Goal: Task Accomplishment & Management: Manage account settings

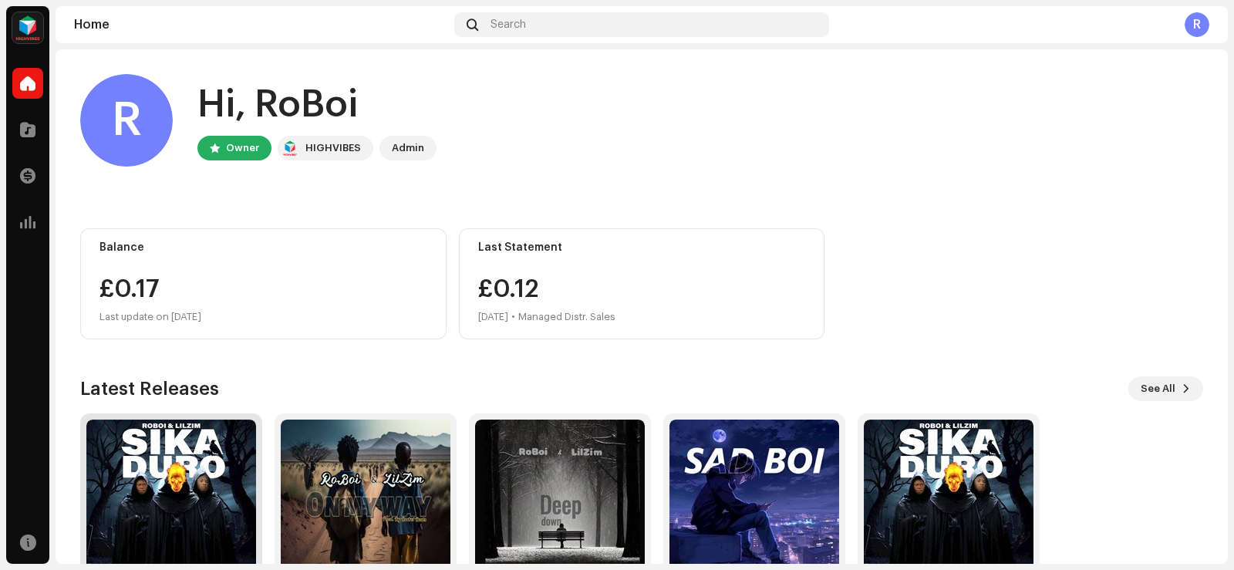
scroll to position [77, 0]
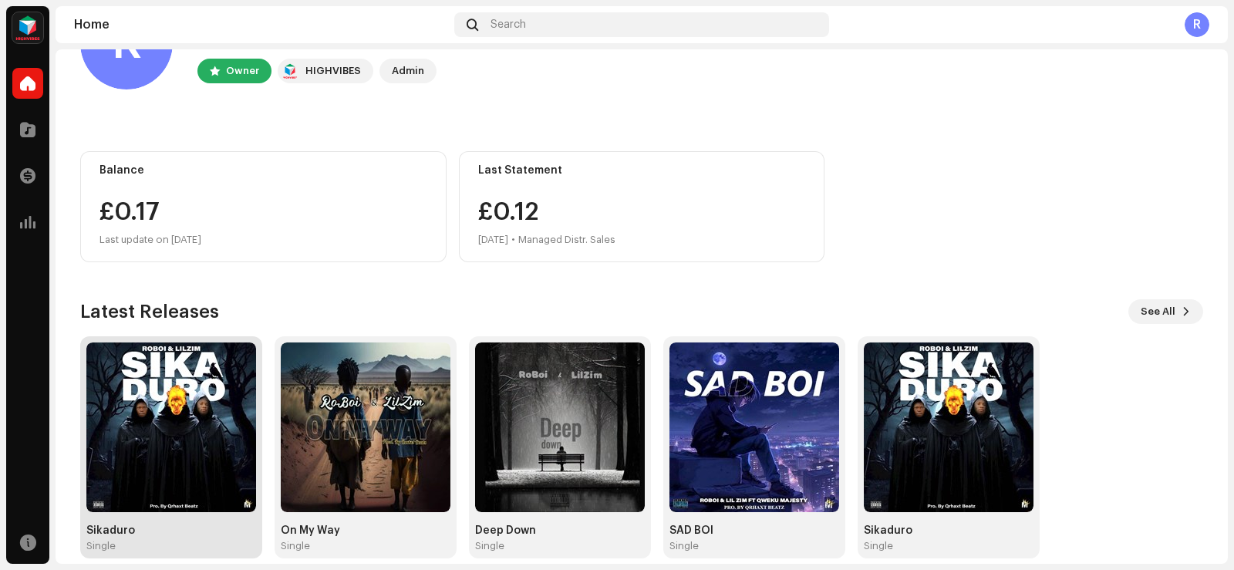
click at [185, 485] on img at bounding box center [171, 427] width 170 height 170
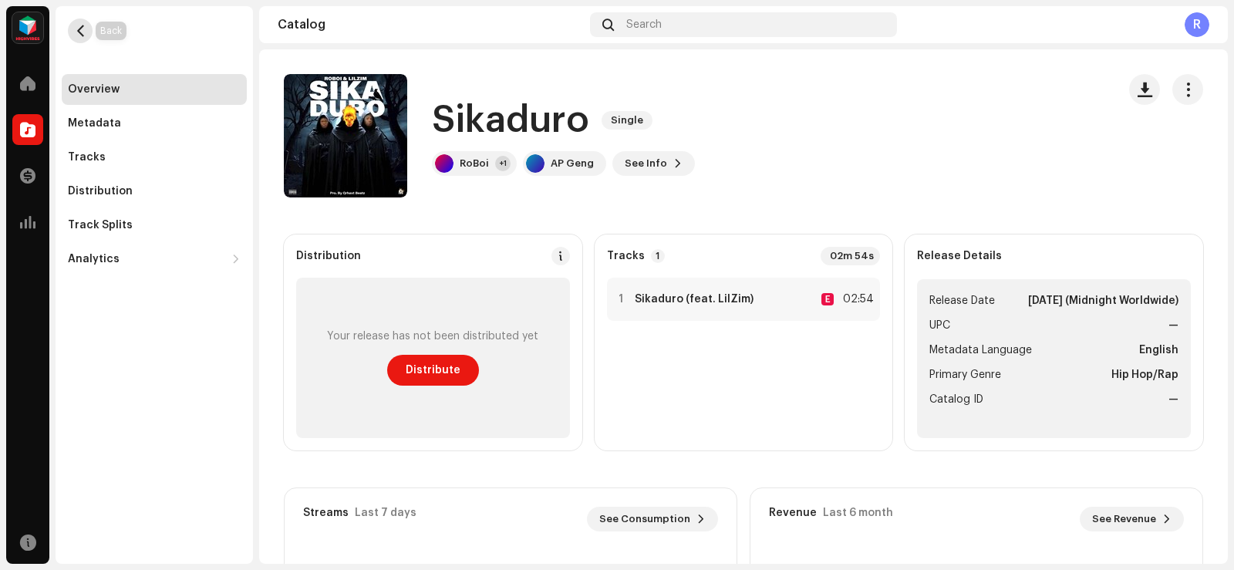
click at [83, 36] on span "button" at bounding box center [81, 31] width 12 height 12
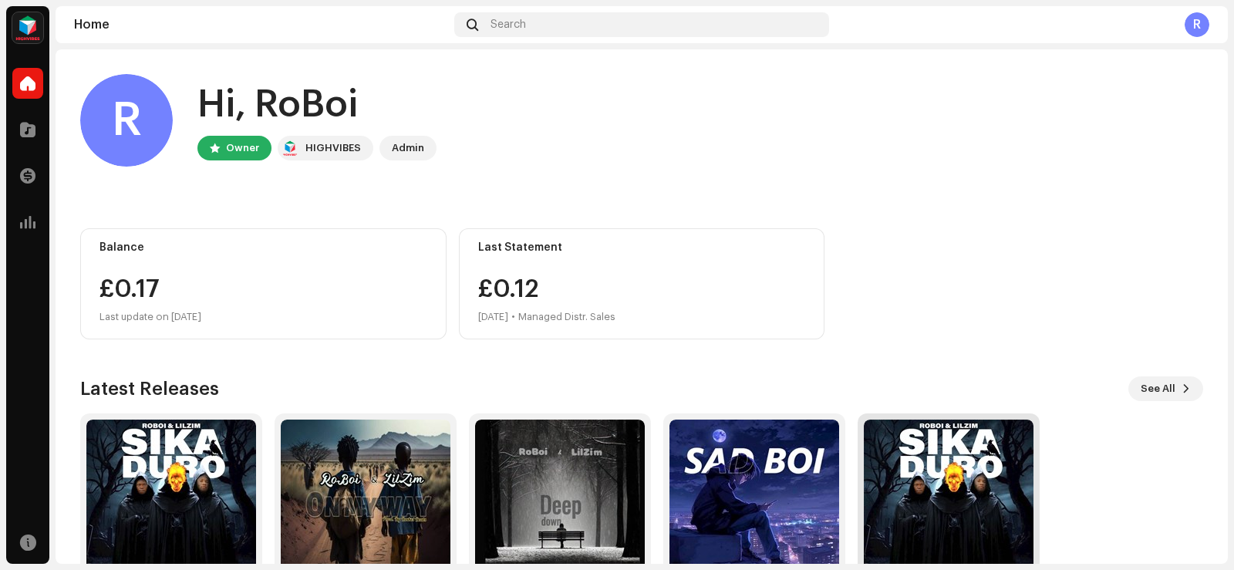
click at [901, 504] on img at bounding box center [949, 505] width 170 height 170
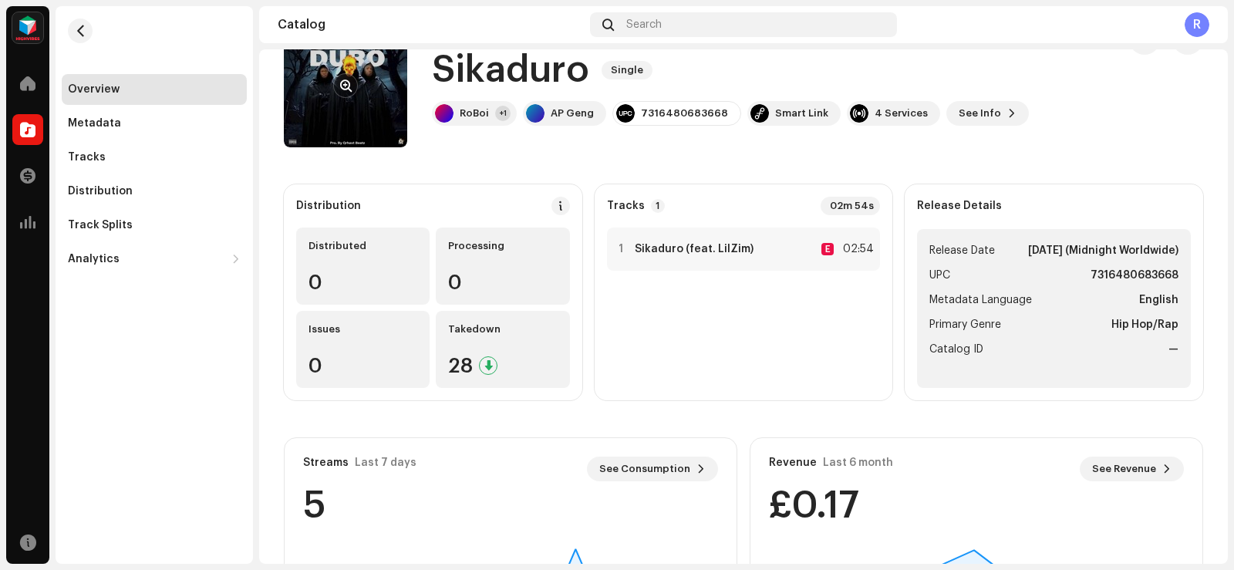
scroll to position [77, 0]
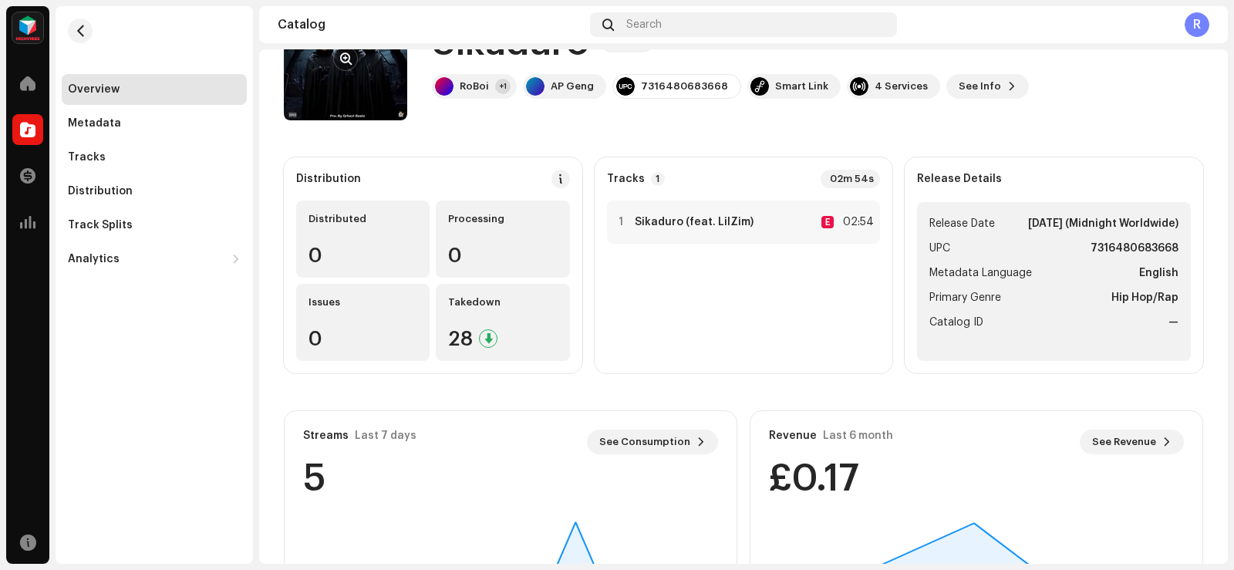
click at [393, 96] on re-a-cover at bounding box center [345, 58] width 123 height 123
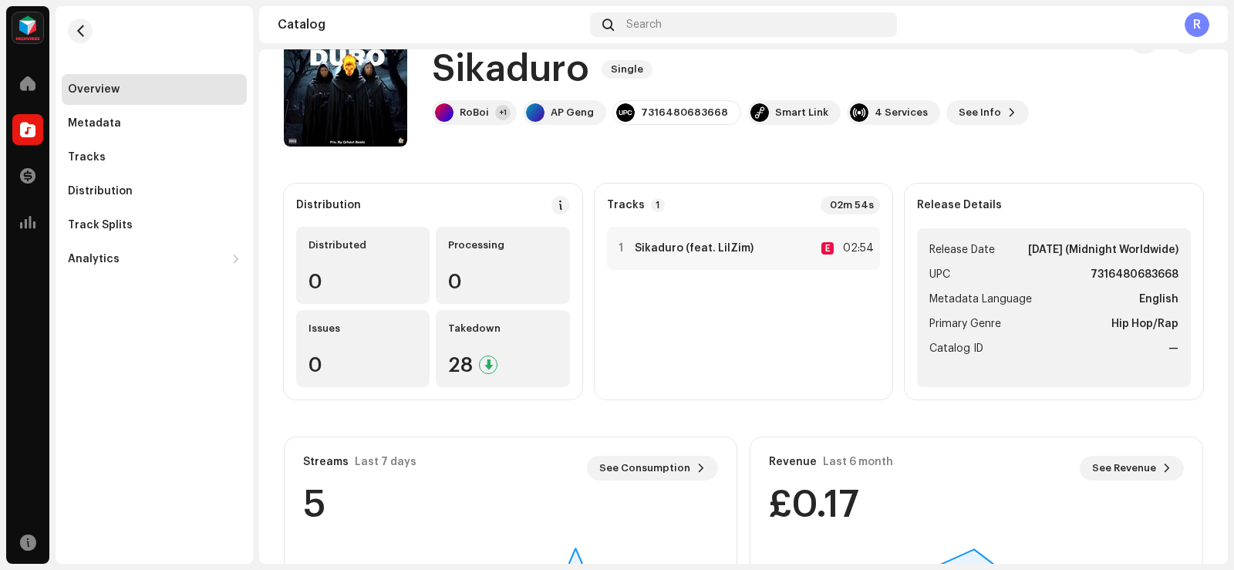
scroll to position [0, 0]
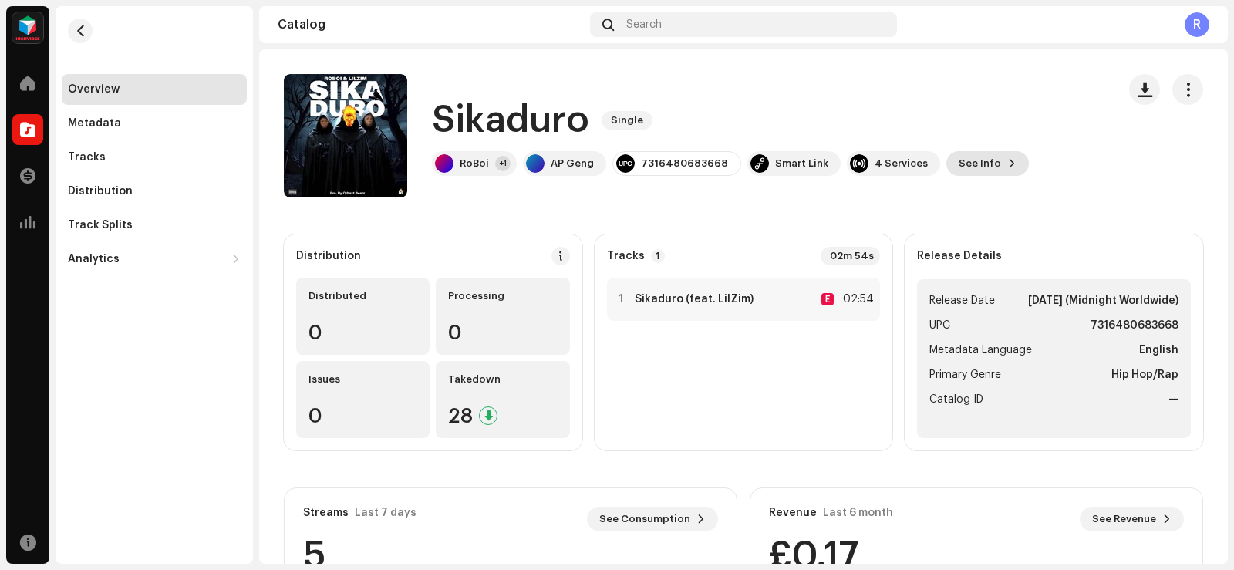
click at [970, 169] on span "See Info" at bounding box center [980, 163] width 42 height 31
click at [1014, 189] on div "Sikaduro 2806623 Metadata Distribution Metadata Language English Release Title …" at bounding box center [617, 285] width 1234 height 570
click at [1181, 83] on span "button" at bounding box center [1188, 89] width 15 height 12
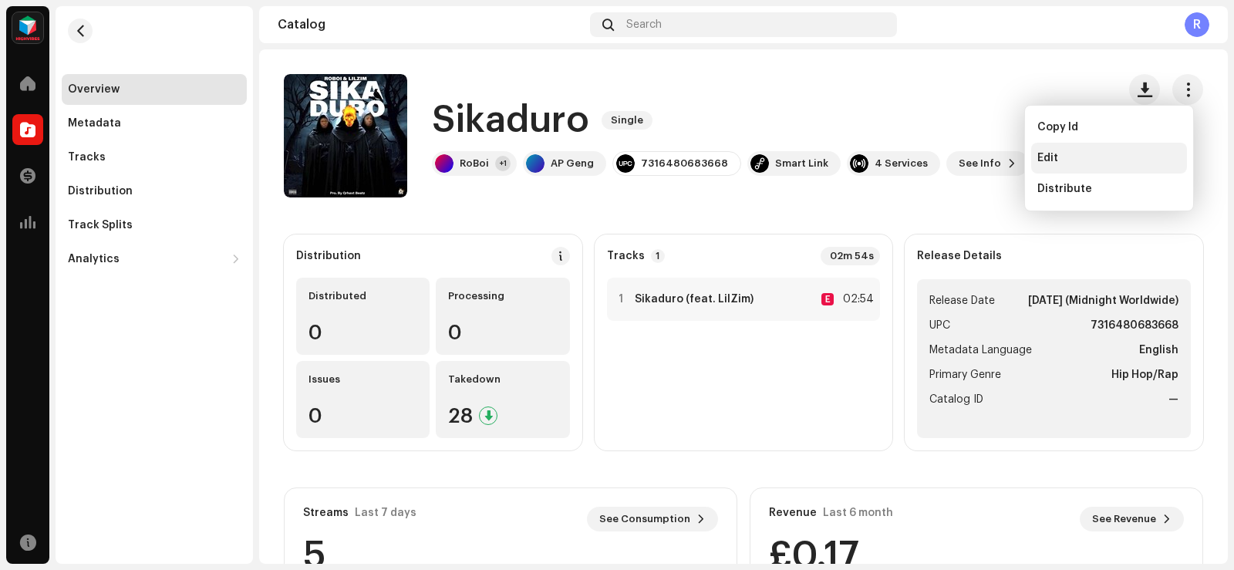
click at [1064, 156] on div "Edit" at bounding box center [1108, 158] width 143 height 12
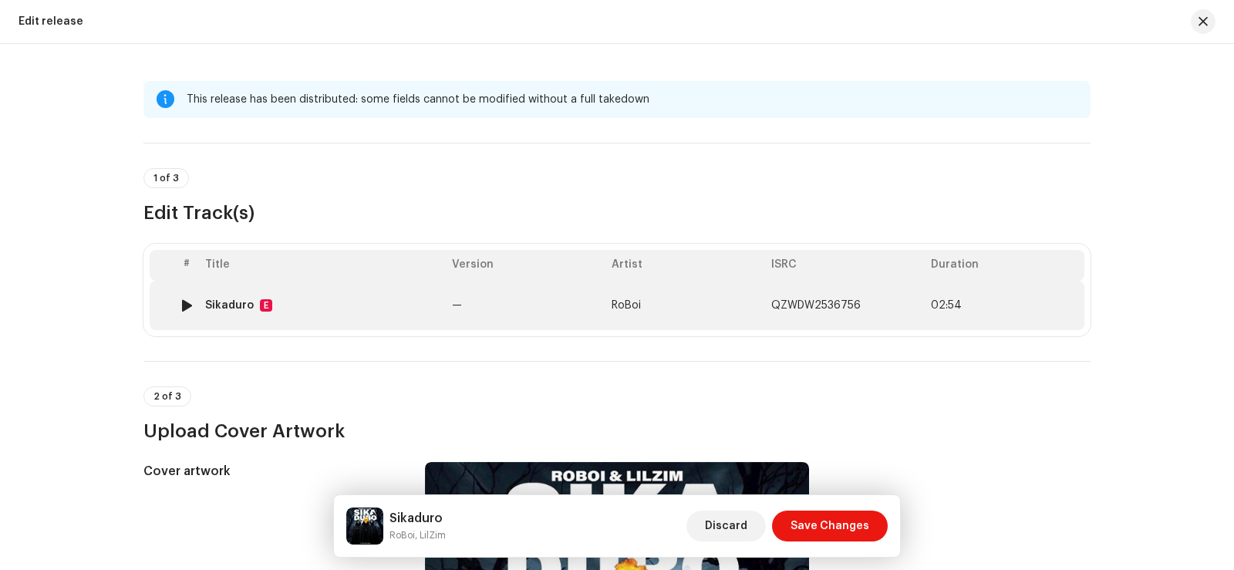
click at [709, 302] on td "RoBoi" at bounding box center [686, 305] width 160 height 49
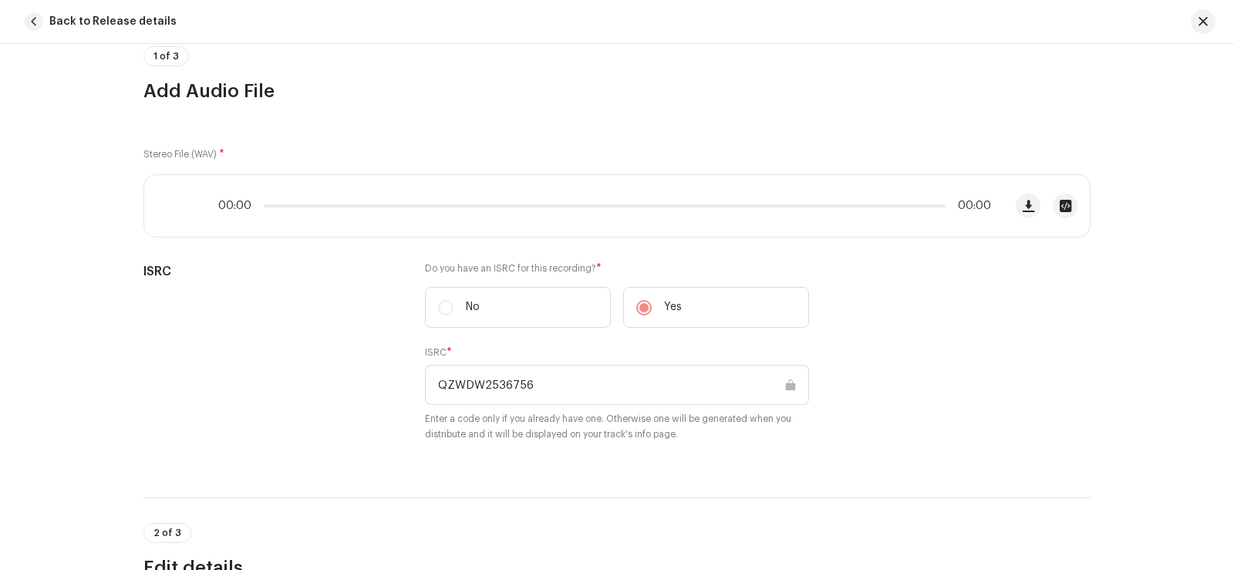
scroll to position [154, 0]
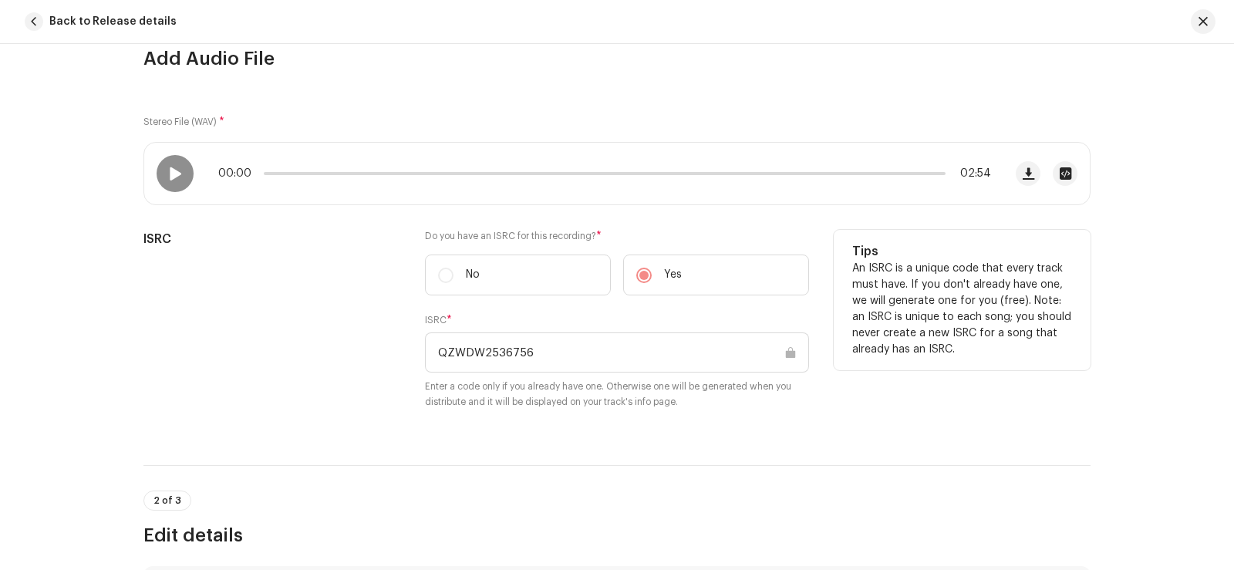
drag, startPoint x: 531, startPoint y: 356, endPoint x: 434, endPoint y: 352, distance: 97.3
click at [434, 352] on input "QZWDW2536756" at bounding box center [617, 352] width 384 height 40
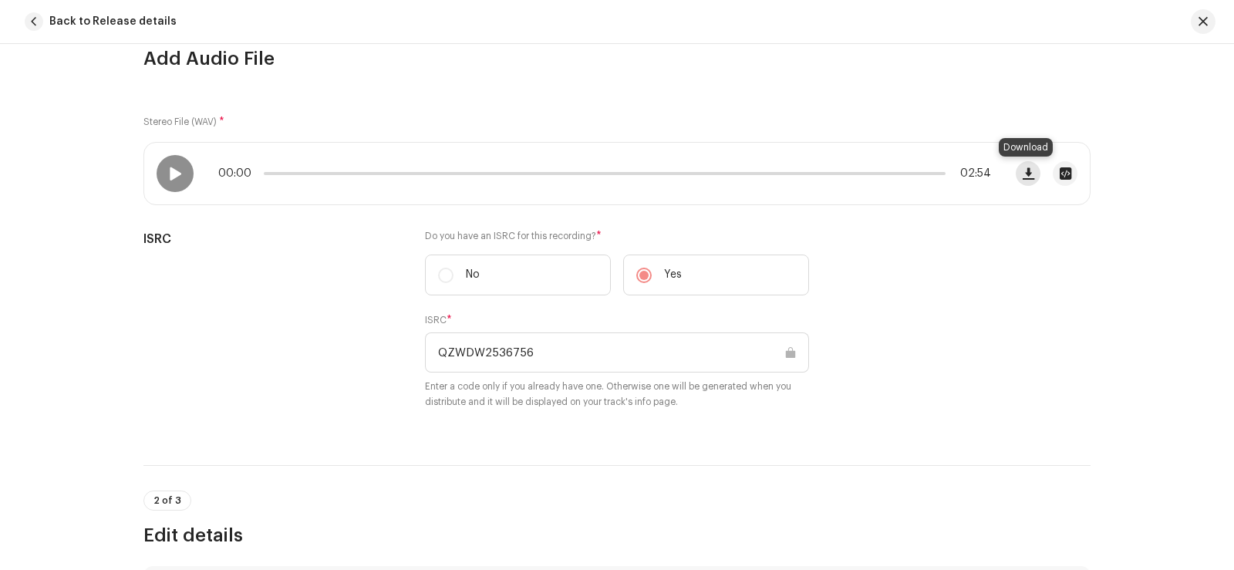
click at [1027, 180] on button "button" at bounding box center [1028, 173] width 25 height 25
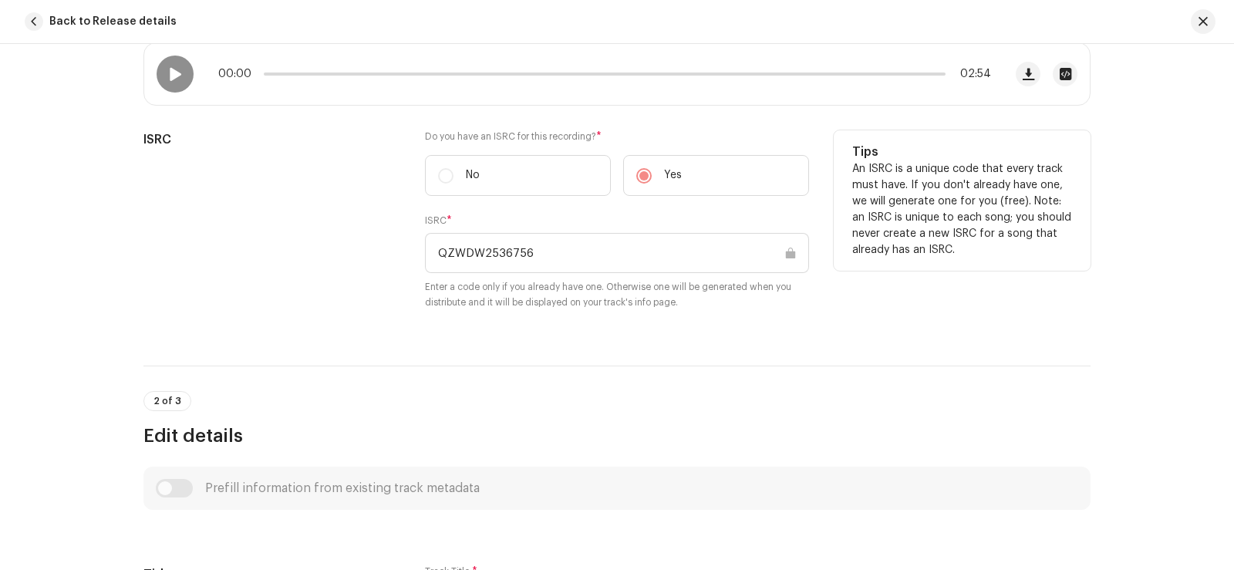
scroll to position [0, 0]
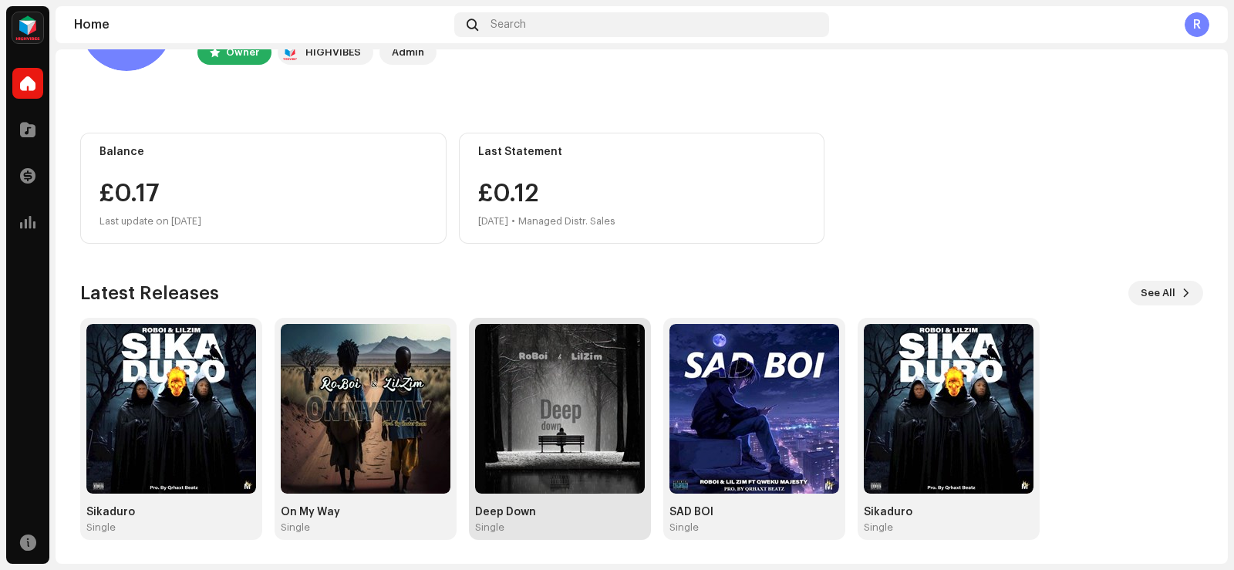
scroll to position [96, 0]
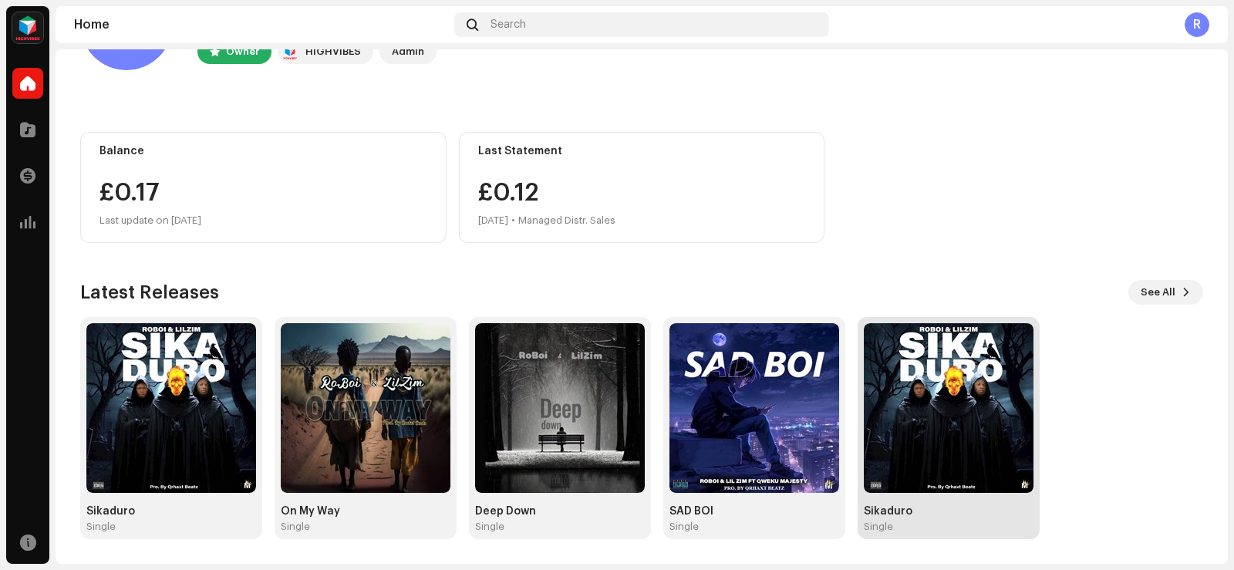
click at [897, 431] on img at bounding box center [949, 408] width 170 height 170
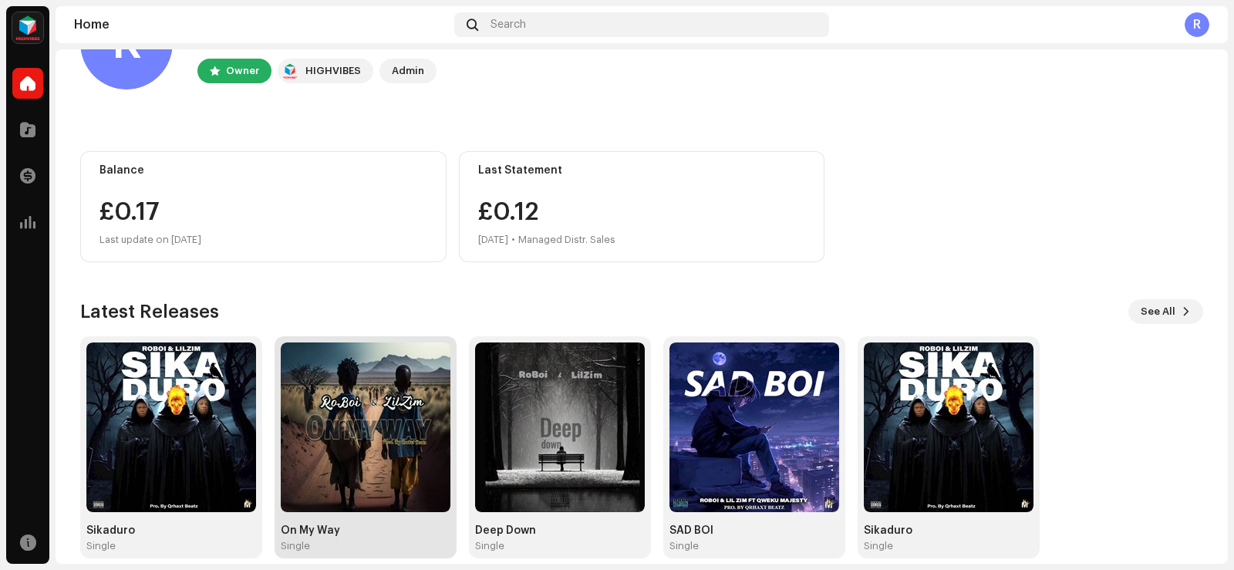
click at [383, 422] on img at bounding box center [366, 427] width 170 height 170
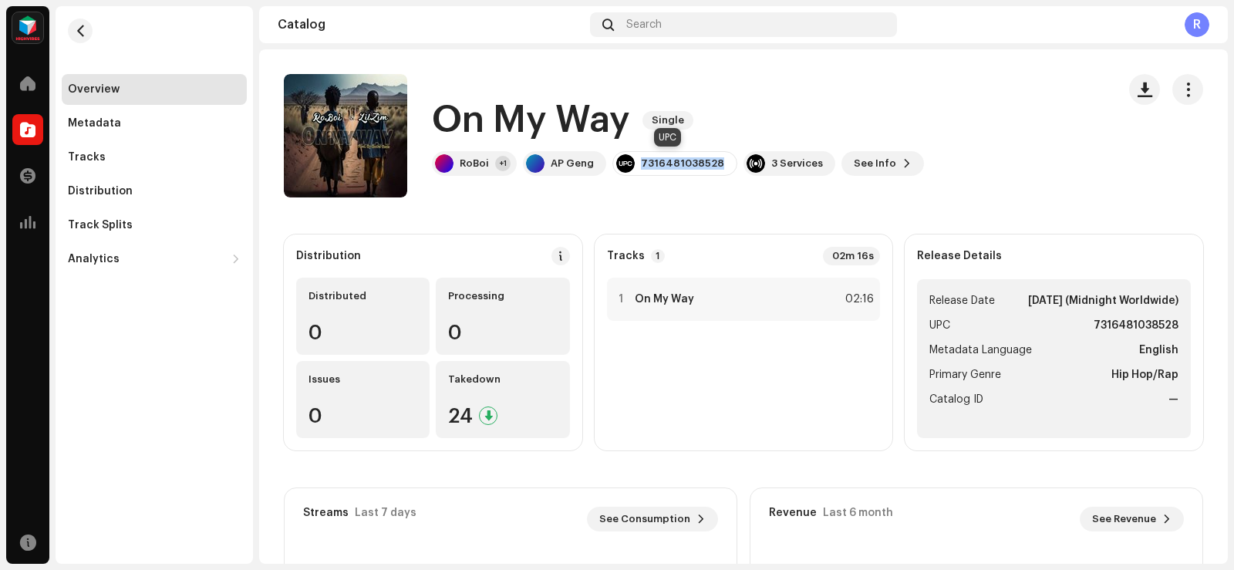
drag, startPoint x: 639, startPoint y: 160, endPoint x: 724, endPoint y: 160, distance: 84.9
click at [724, 160] on div "7316481038528" at bounding box center [674, 163] width 125 height 25
copy div "7316481038528"
click at [861, 160] on span "See Info" at bounding box center [875, 163] width 42 height 31
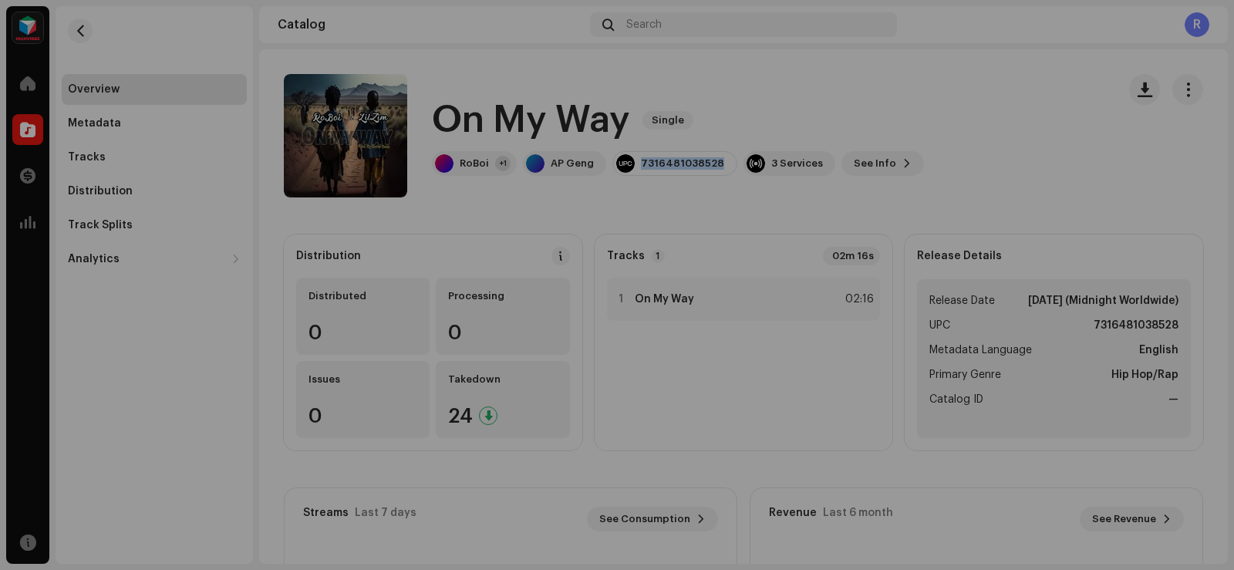
drag, startPoint x: 967, startPoint y: 86, endPoint x: 993, endPoint y: 85, distance: 25.5
click at [968, 86] on div "On My Way 2954201 Metadata Distribution Metadata Language English Release Title…" at bounding box center [617, 285] width 1234 height 570
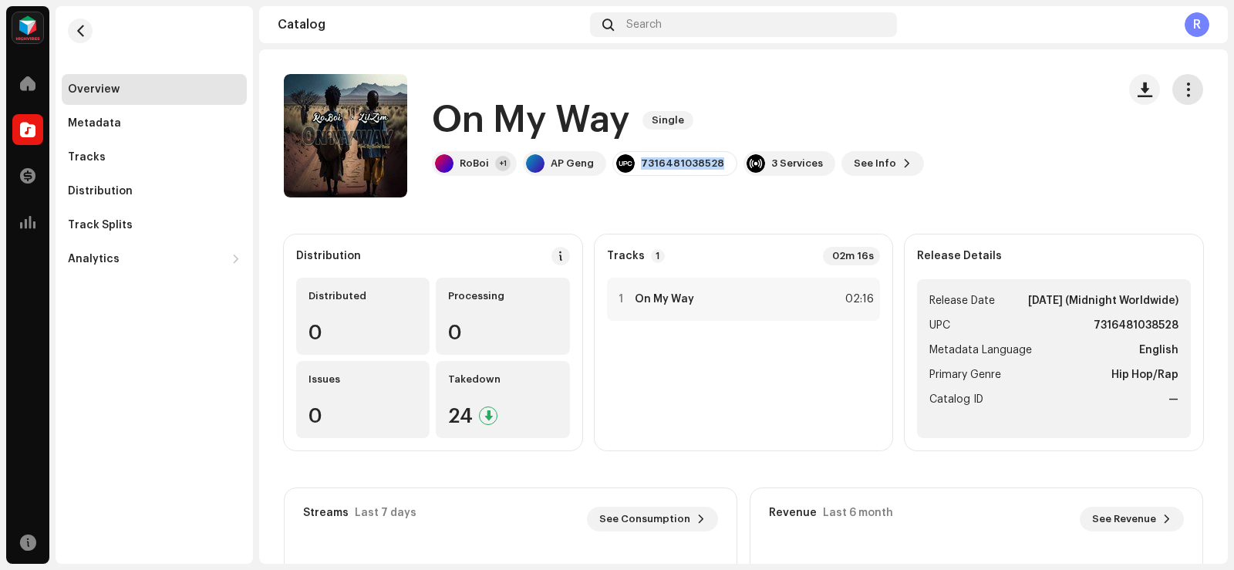
click at [1186, 90] on span "button" at bounding box center [1188, 89] width 15 height 12
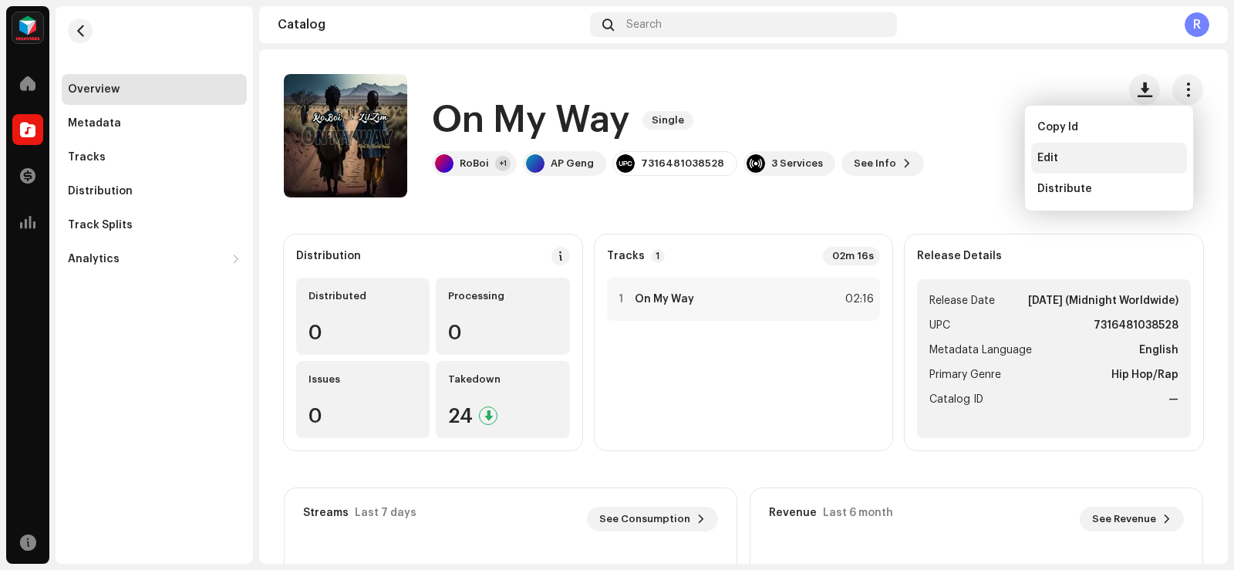
click at [1064, 163] on div "Edit" at bounding box center [1108, 158] width 143 height 12
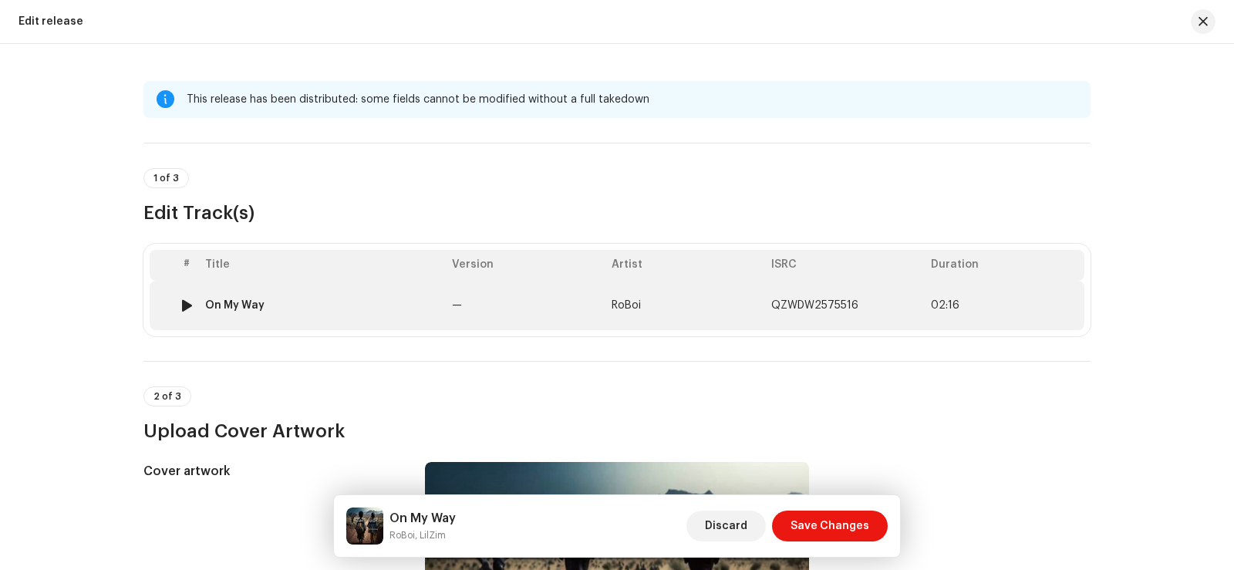
click at [684, 302] on td "RoBoi" at bounding box center [686, 305] width 160 height 49
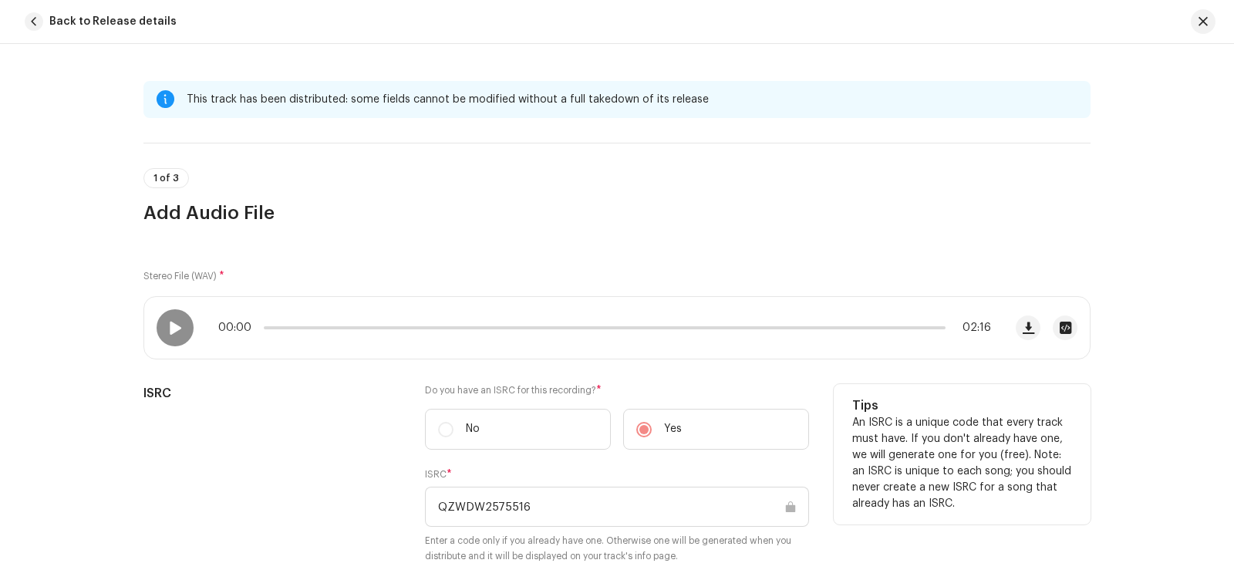
drag, startPoint x: 528, startPoint y: 505, endPoint x: 434, endPoint y: 506, distance: 94.1
click at [434, 506] on input "QZWDW2575516" at bounding box center [617, 507] width 384 height 40
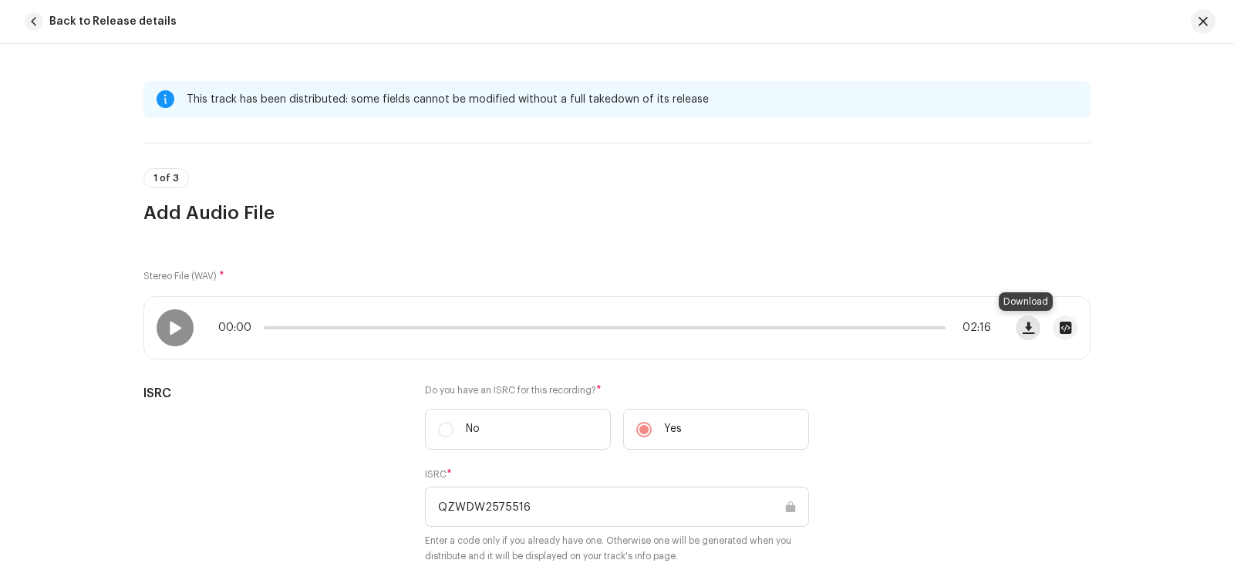
click at [1023, 328] on span "button" at bounding box center [1029, 328] width 12 height 12
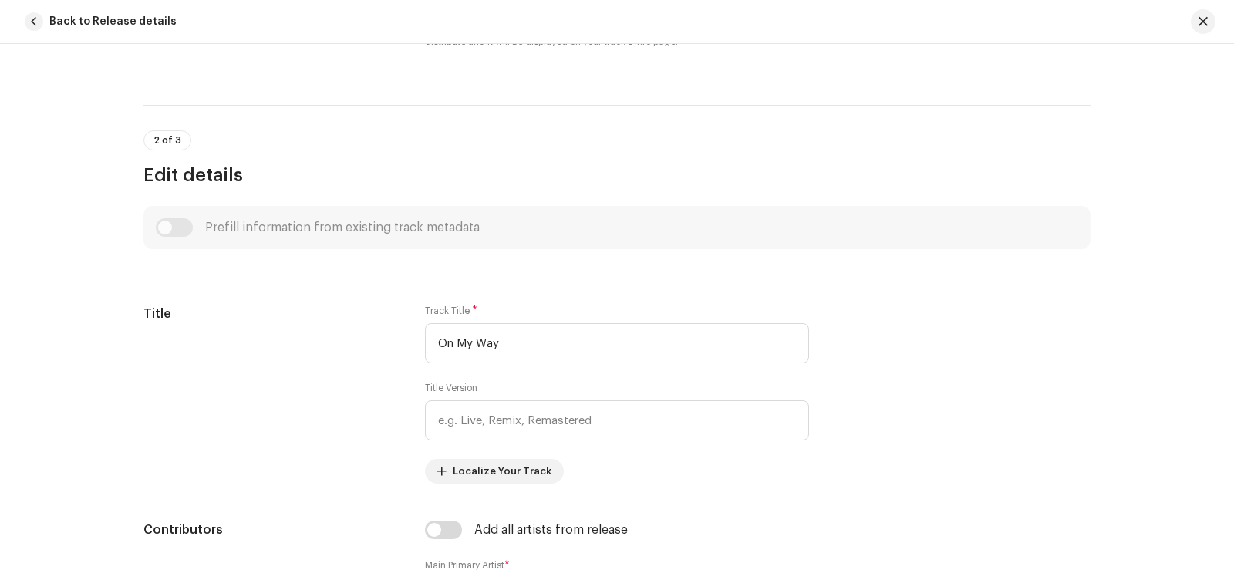
scroll to position [540, 0]
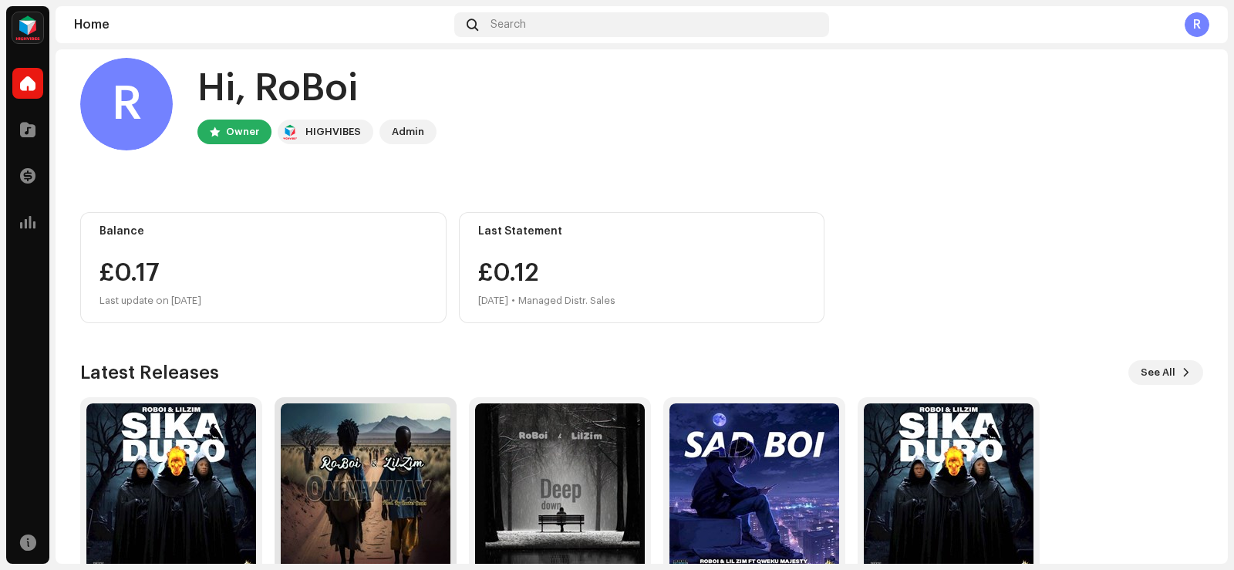
scroll to position [96, 0]
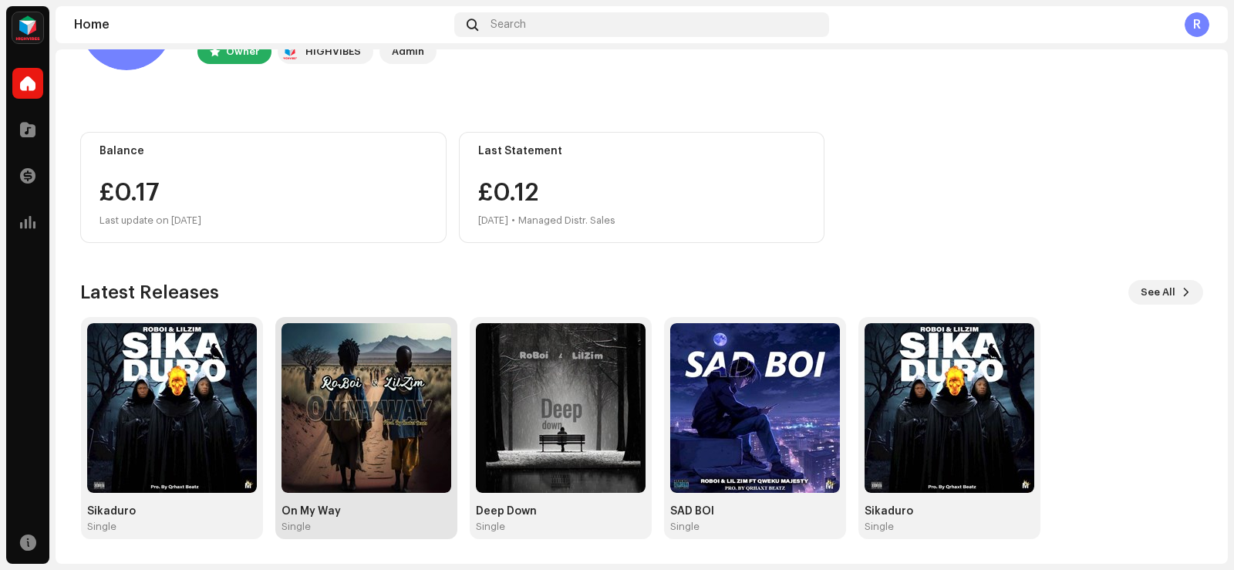
click at [388, 450] on img at bounding box center [367, 408] width 170 height 170
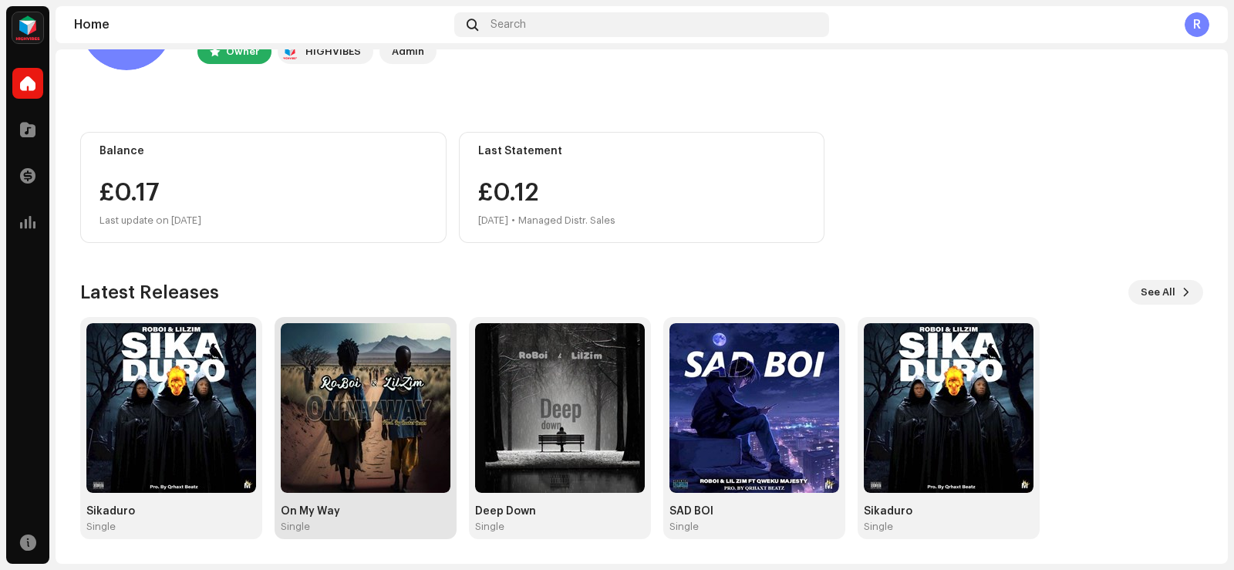
click at [320, 419] on img at bounding box center [366, 408] width 170 height 170
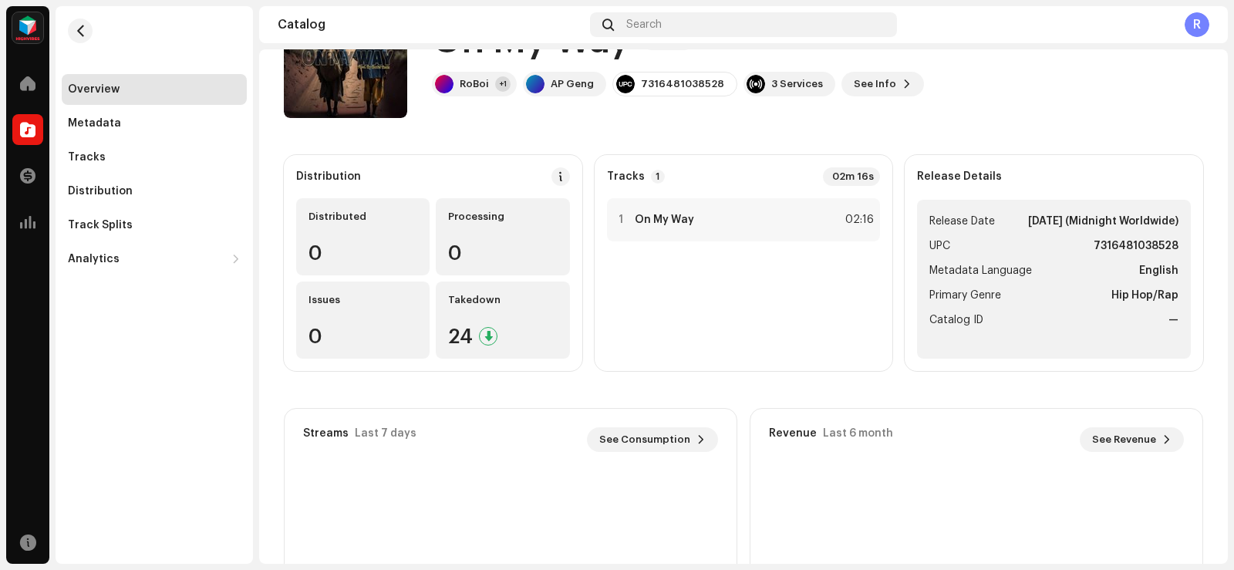
scroll to position [154, 0]
